Goal: Task Accomplishment & Management: Use online tool/utility

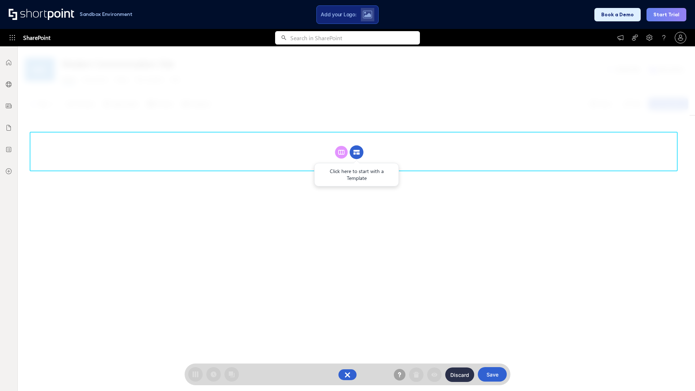
click at [357, 146] on circle at bounding box center [357, 153] width 14 height 14
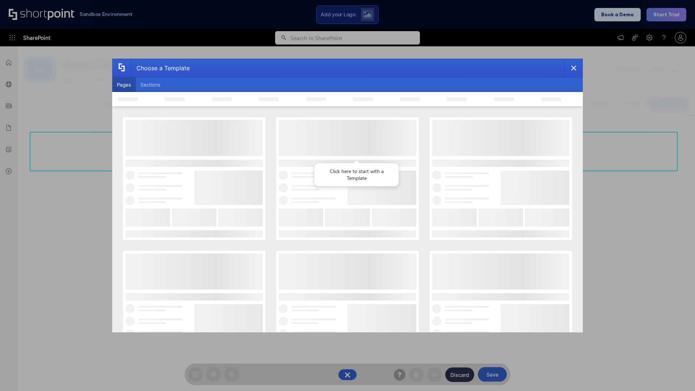
scroll to position [99, 0]
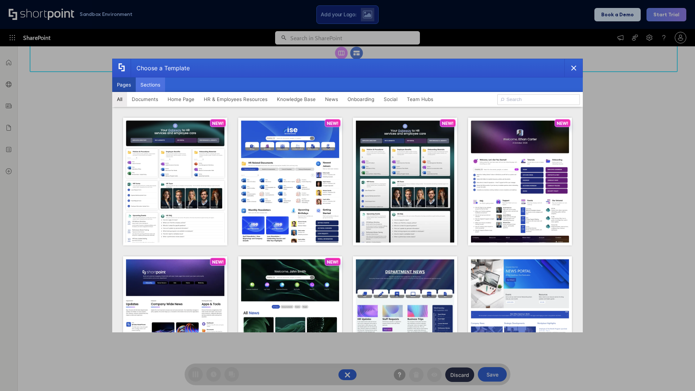
click at [150, 85] on button "Sections" at bounding box center [150, 84] width 29 height 14
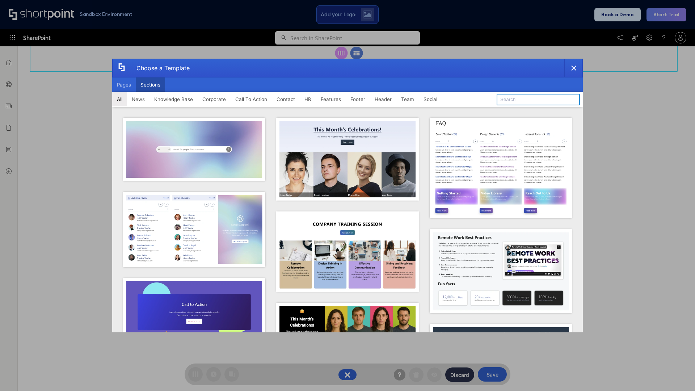
type input "Service Block 1"
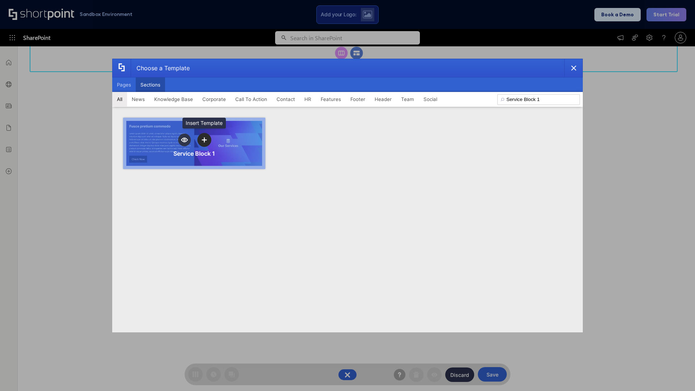
click at [204, 140] on icon "template selector" at bounding box center [204, 139] width 5 height 5
